Goal: Information Seeking & Learning: Learn about a topic

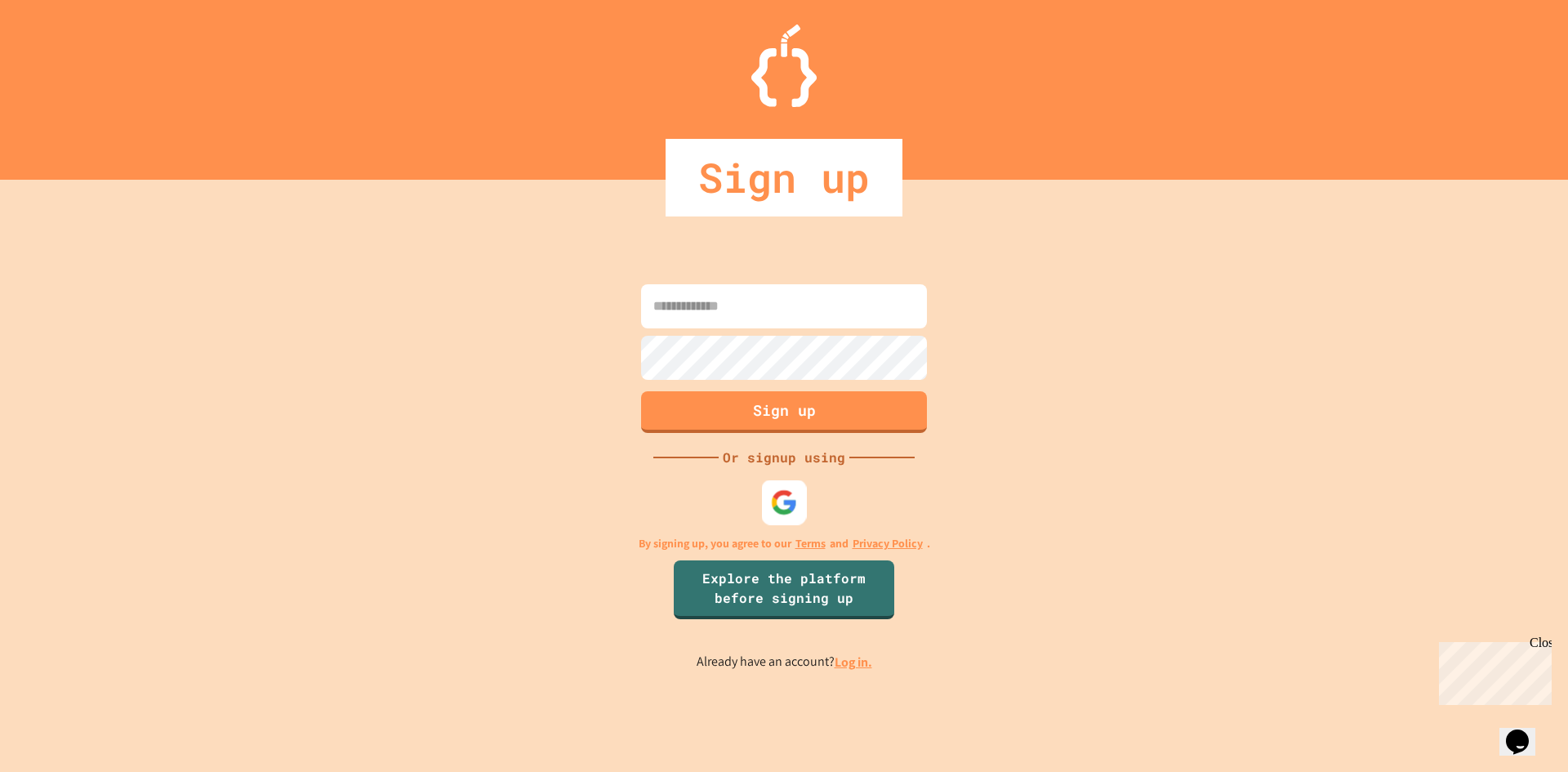
click at [768, 499] on div at bounding box center [784, 502] width 45 height 45
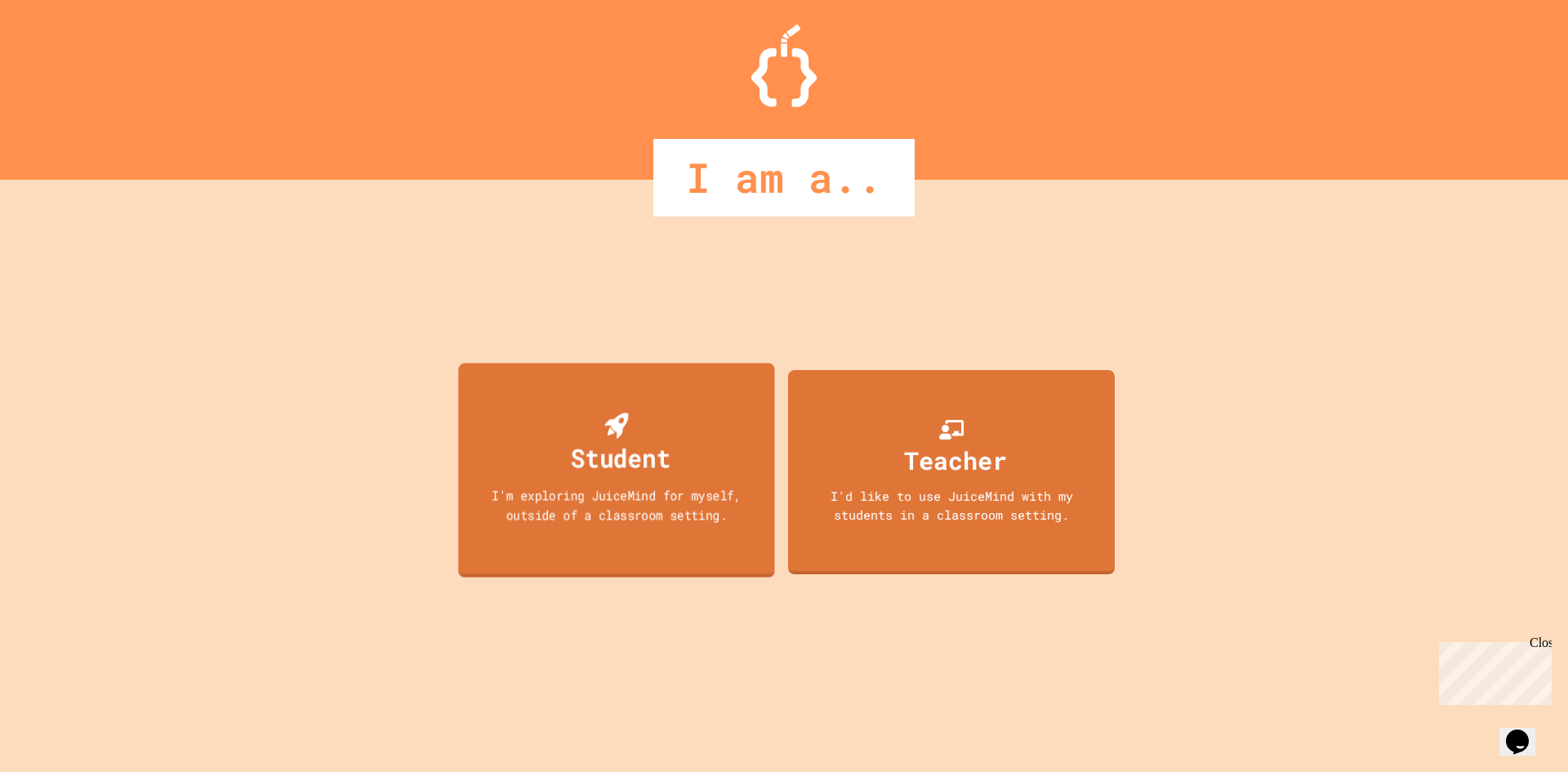
click at [703, 521] on div "I'm exploring JuiceMind for myself, outside of a classroom setting." at bounding box center [617, 504] width 285 height 39
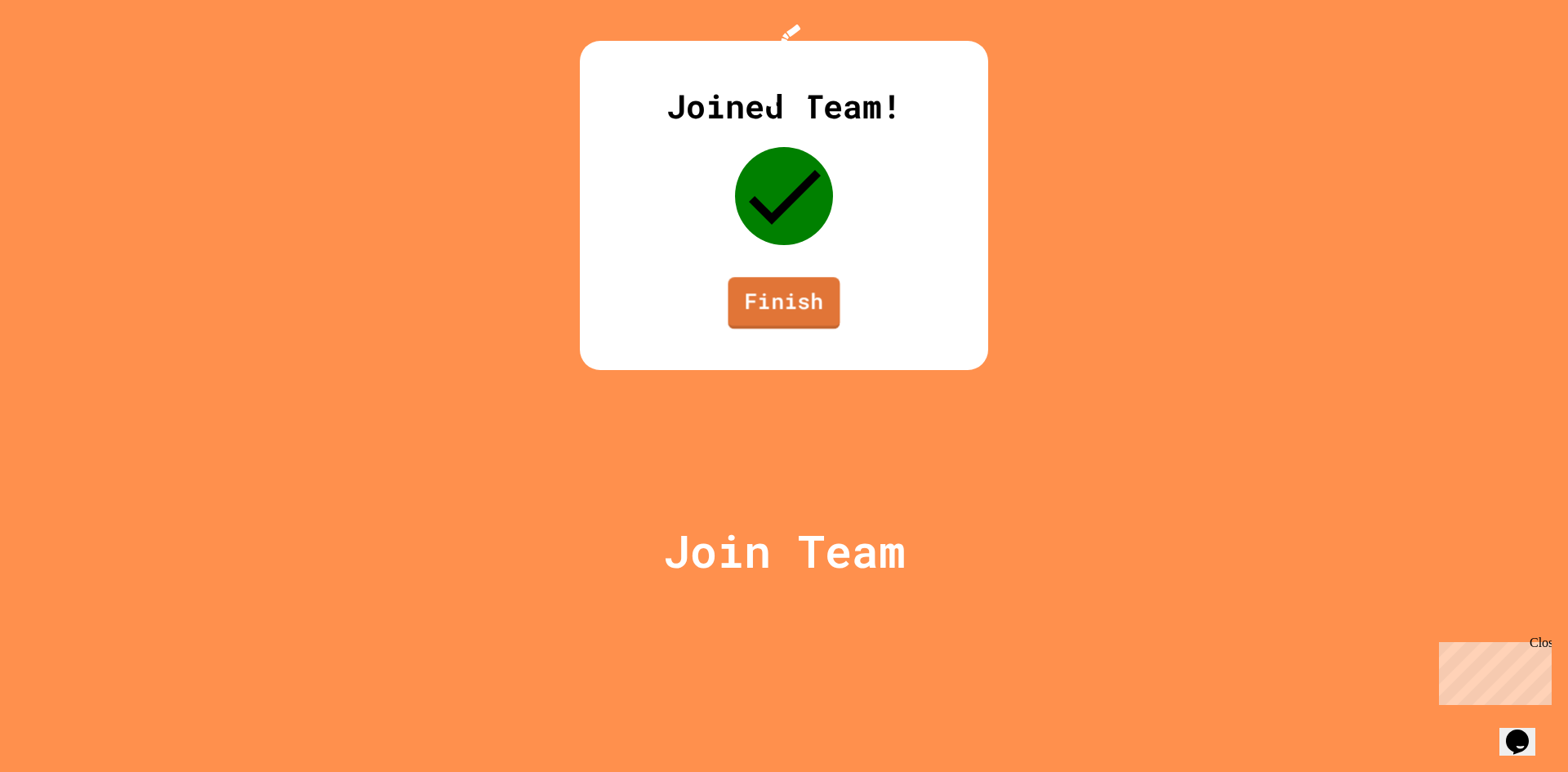
click at [739, 330] on link "Finish" at bounding box center [783, 303] width 112 height 52
